Goal: Navigation & Orientation: Find specific page/section

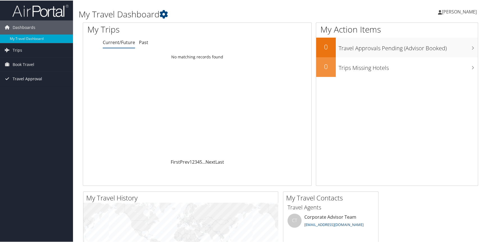
click at [31, 77] on span "Travel Approval" at bounding box center [27, 78] width 29 height 14
click at [19, 98] on link "Approved Trips" at bounding box center [36, 98] width 73 height 8
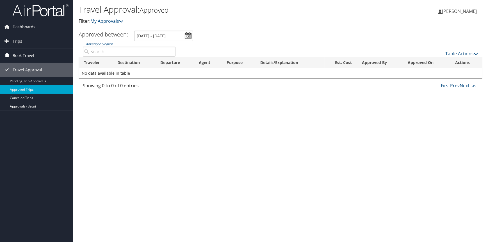
click at [28, 55] on span "Book Travel" at bounding box center [24, 56] width 22 height 14
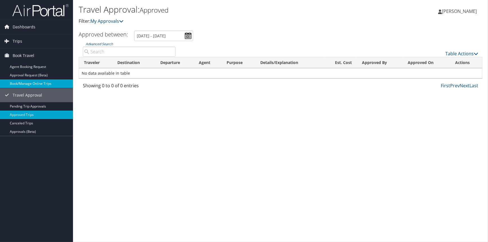
click at [37, 83] on link "Book/Manage Online Trips" at bounding box center [36, 83] width 73 height 8
